Goal: Information Seeking & Learning: Compare options

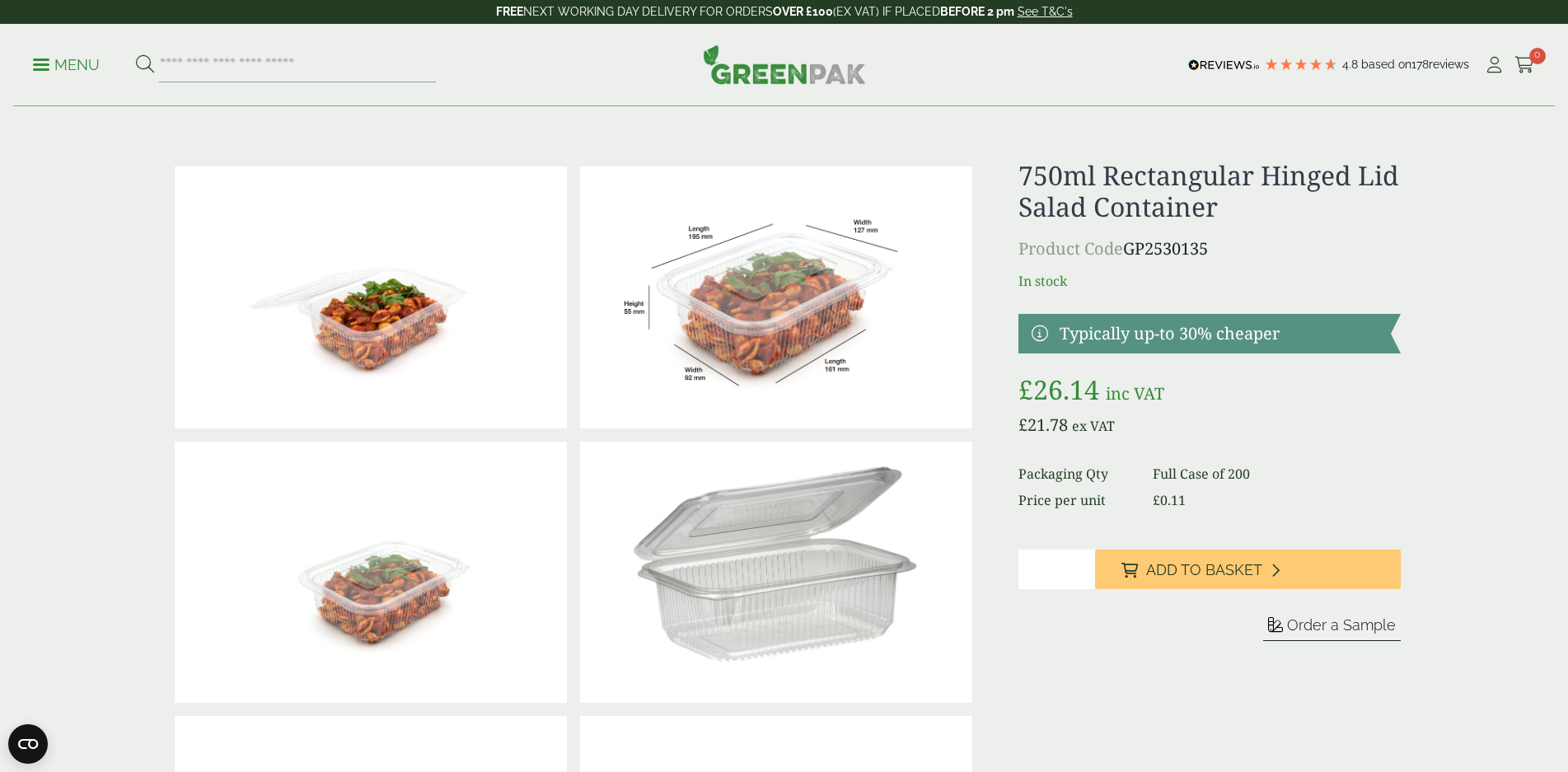
click at [81, 63] on p "Menu" at bounding box center [67, 65] width 67 height 20
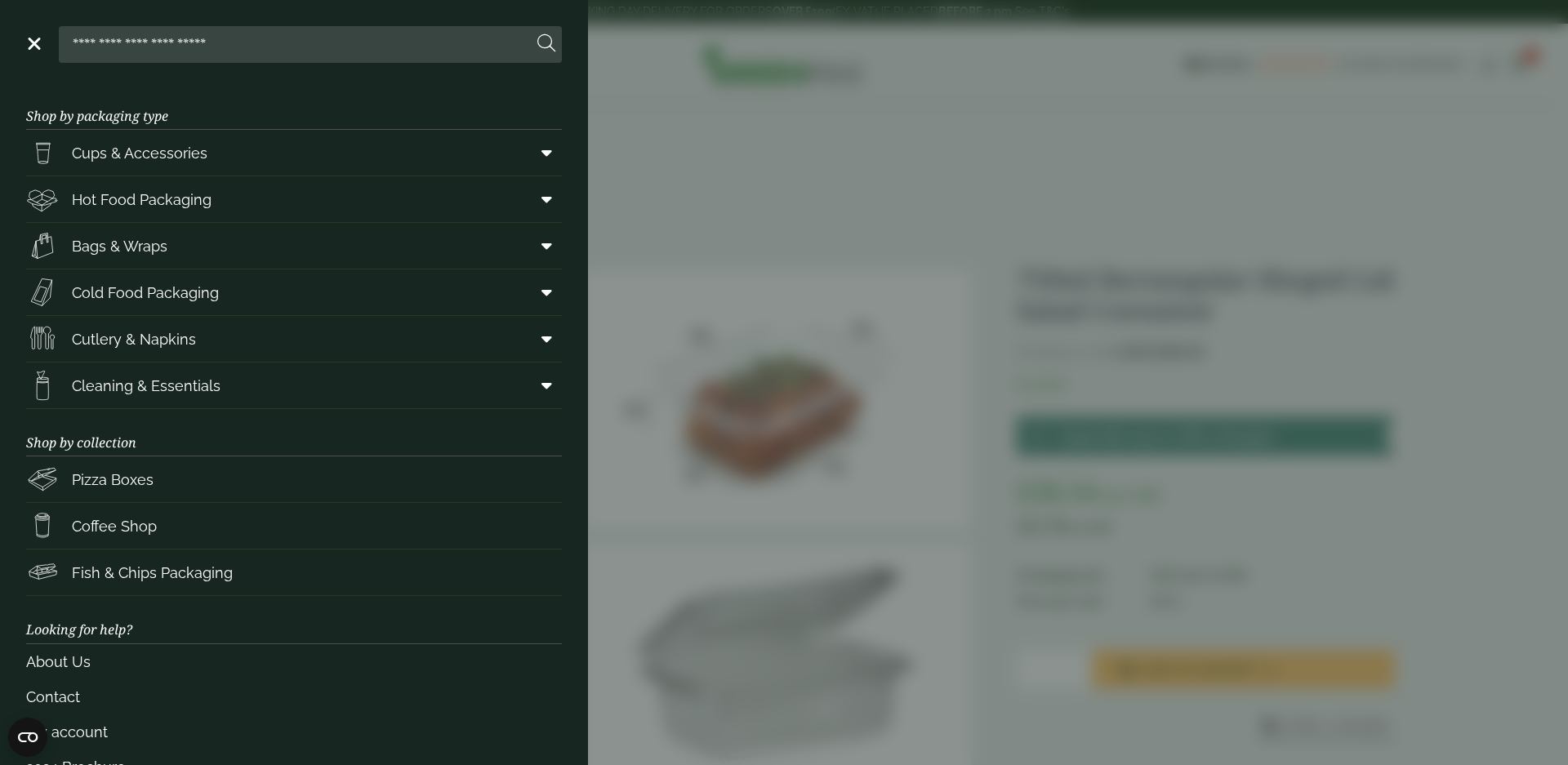
click at [175, 53] on input "search" at bounding box center [299, 44] width 467 height 34
type input "******"
click at [537, 33] on button at bounding box center [546, 44] width 18 height 21
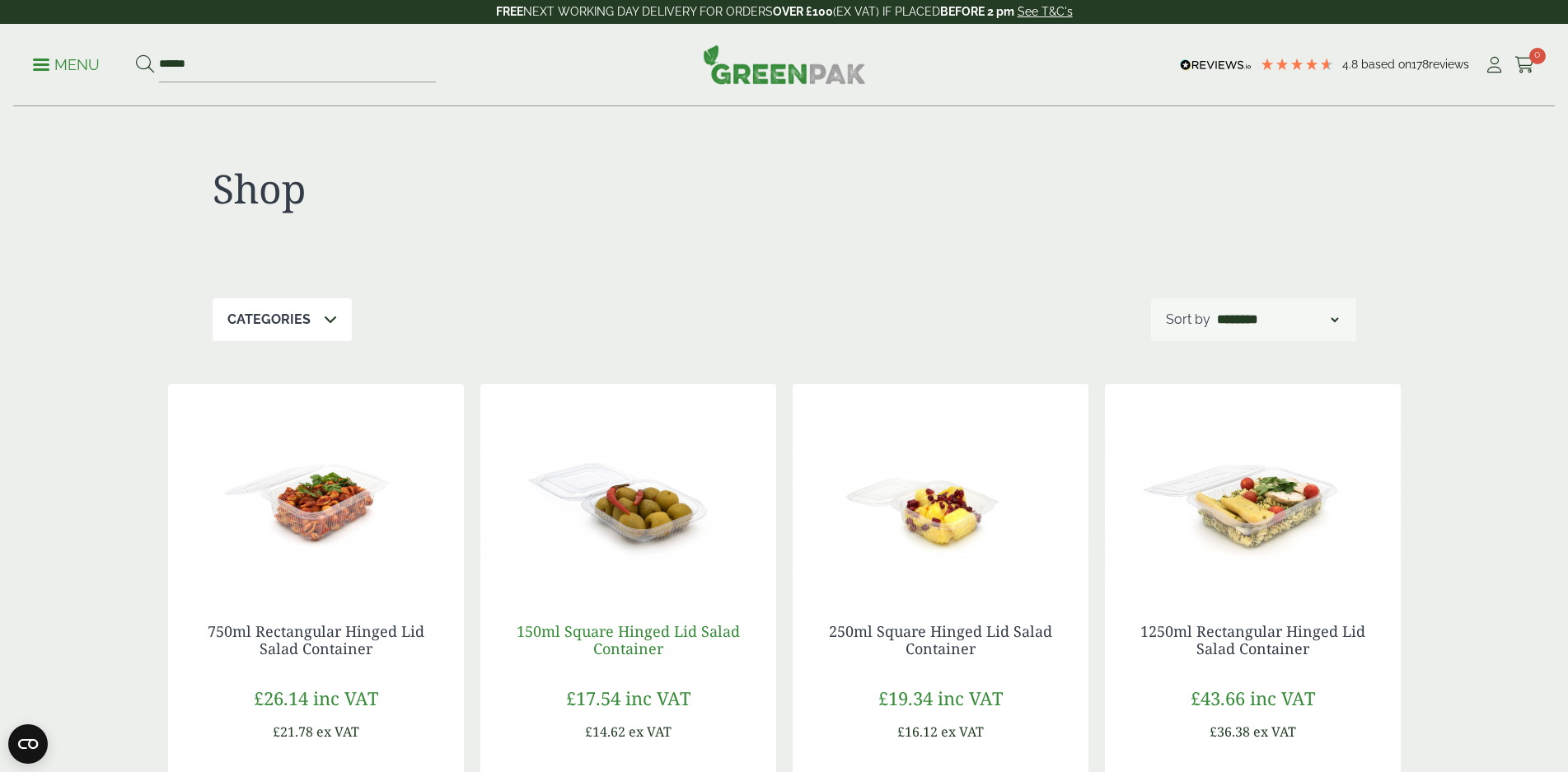
click at [669, 637] on link "150ml Square Hinged Lid Salad Container" at bounding box center [627, 640] width 223 height 38
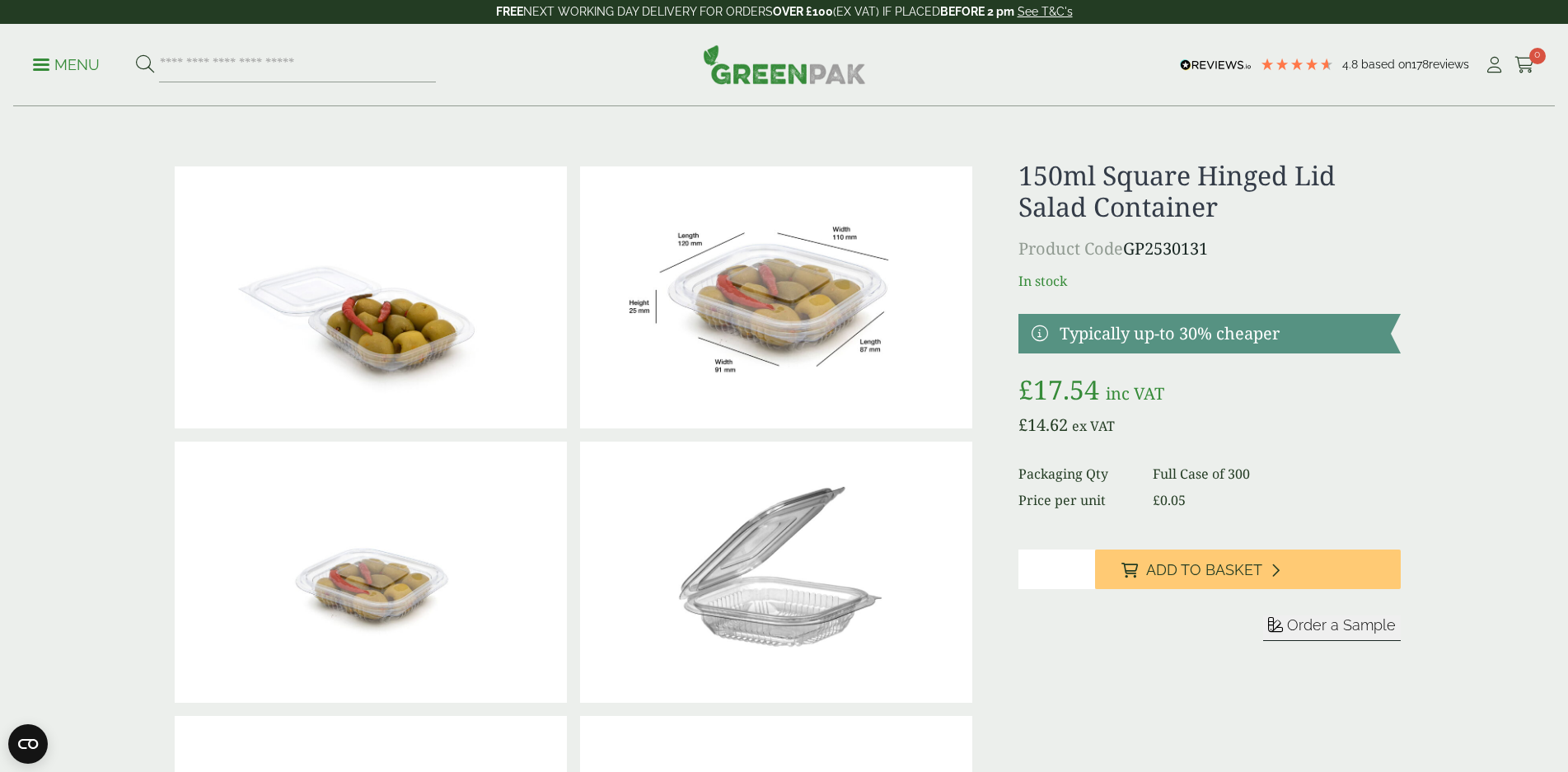
click at [784, 330] on img at bounding box center [776, 298] width 392 height 262
